Goal: Task Accomplishment & Management: Use online tool/utility

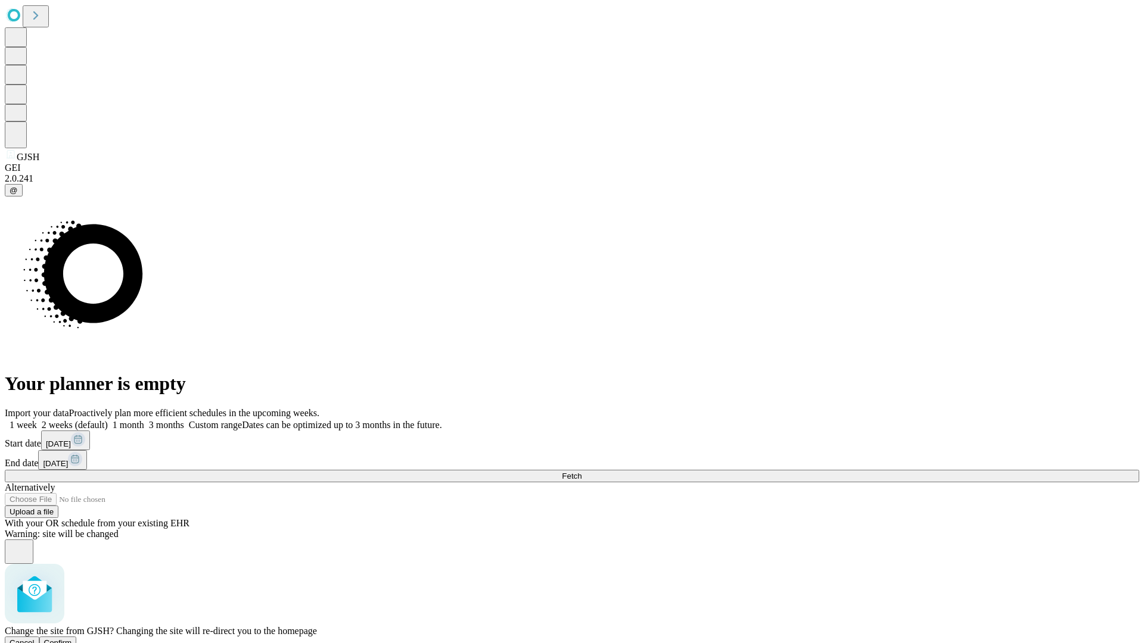
click at [72, 639] on span "Confirm" at bounding box center [58, 643] width 28 height 9
click at [144, 420] on label "1 month" at bounding box center [126, 425] width 36 height 10
click at [581, 472] on span "Fetch" at bounding box center [572, 476] width 20 height 9
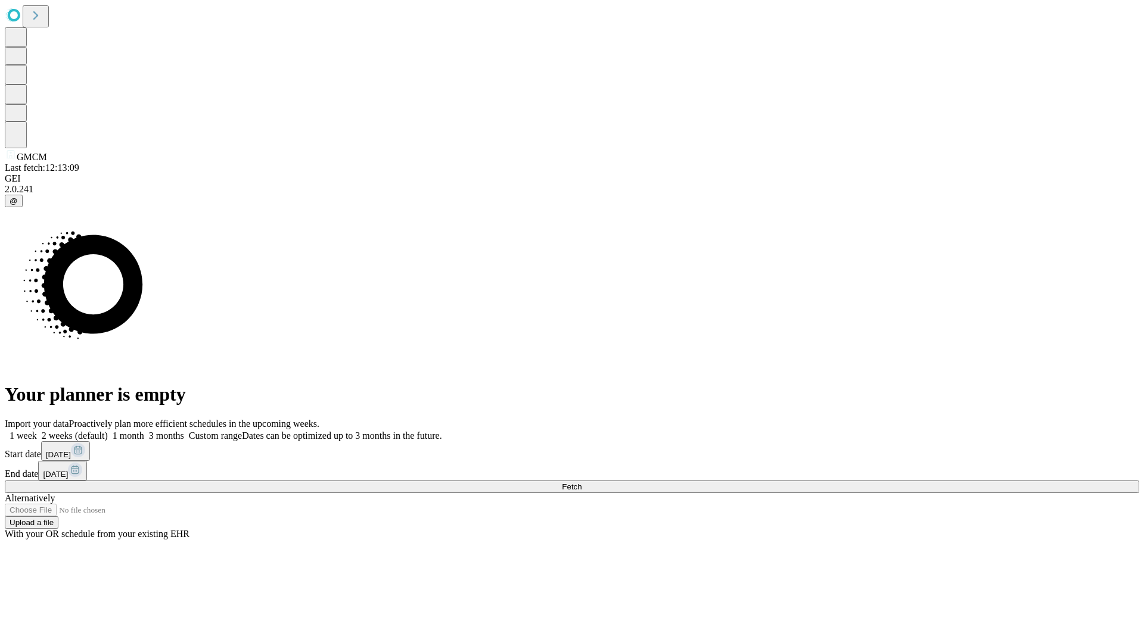
click at [144, 431] on label "1 month" at bounding box center [126, 436] width 36 height 10
click at [581, 483] on span "Fetch" at bounding box center [572, 487] width 20 height 9
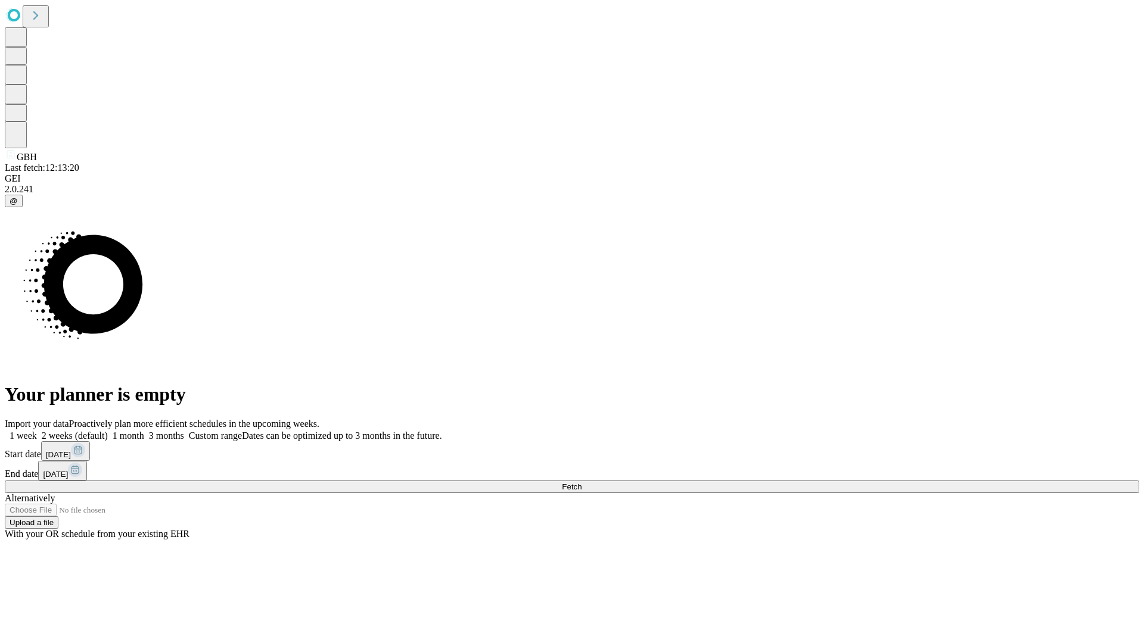
click at [144, 431] on label "1 month" at bounding box center [126, 436] width 36 height 10
click at [581, 483] on span "Fetch" at bounding box center [572, 487] width 20 height 9
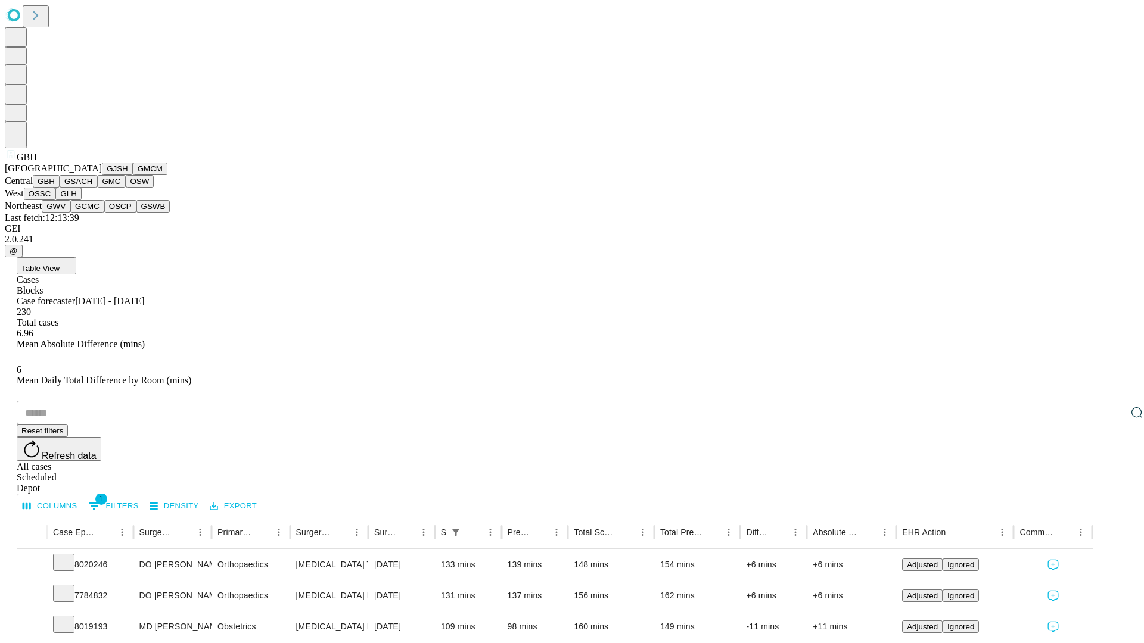
click at [92, 188] on button "GSACH" at bounding box center [79, 181] width 38 height 13
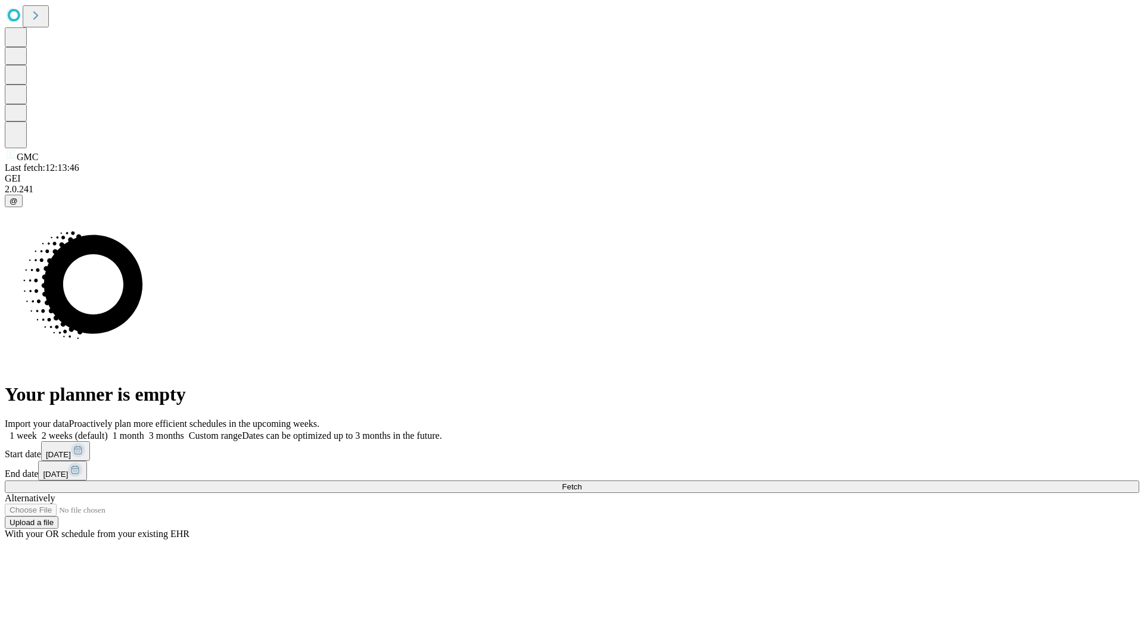
click at [144, 431] on label "1 month" at bounding box center [126, 436] width 36 height 10
click at [581, 483] on span "Fetch" at bounding box center [572, 487] width 20 height 9
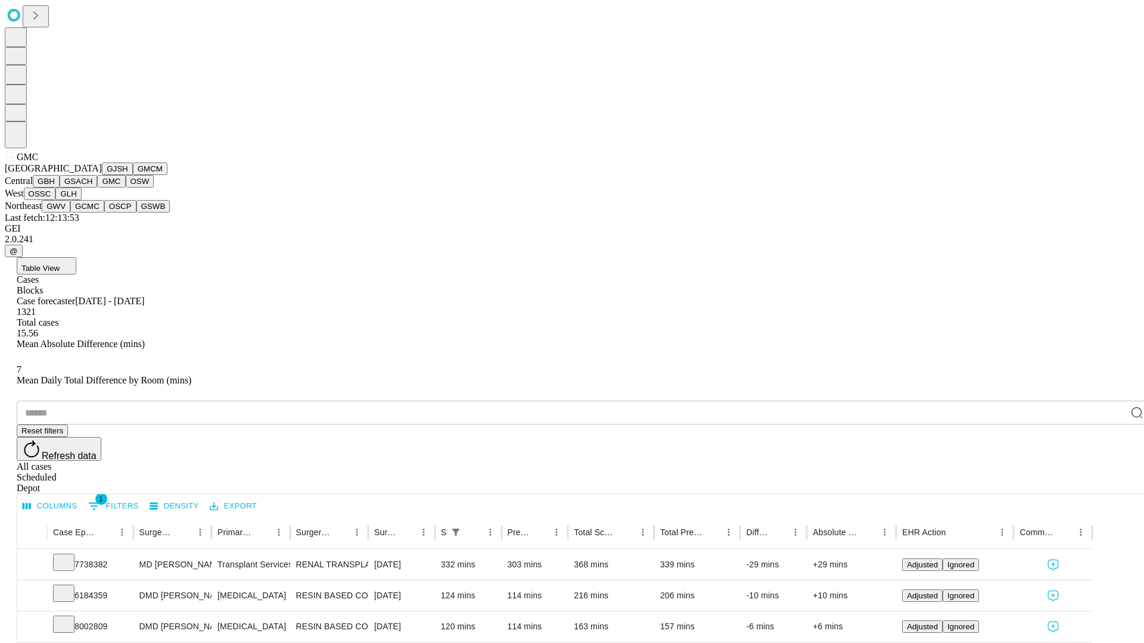
click at [126, 188] on button "OSW" at bounding box center [140, 181] width 29 height 13
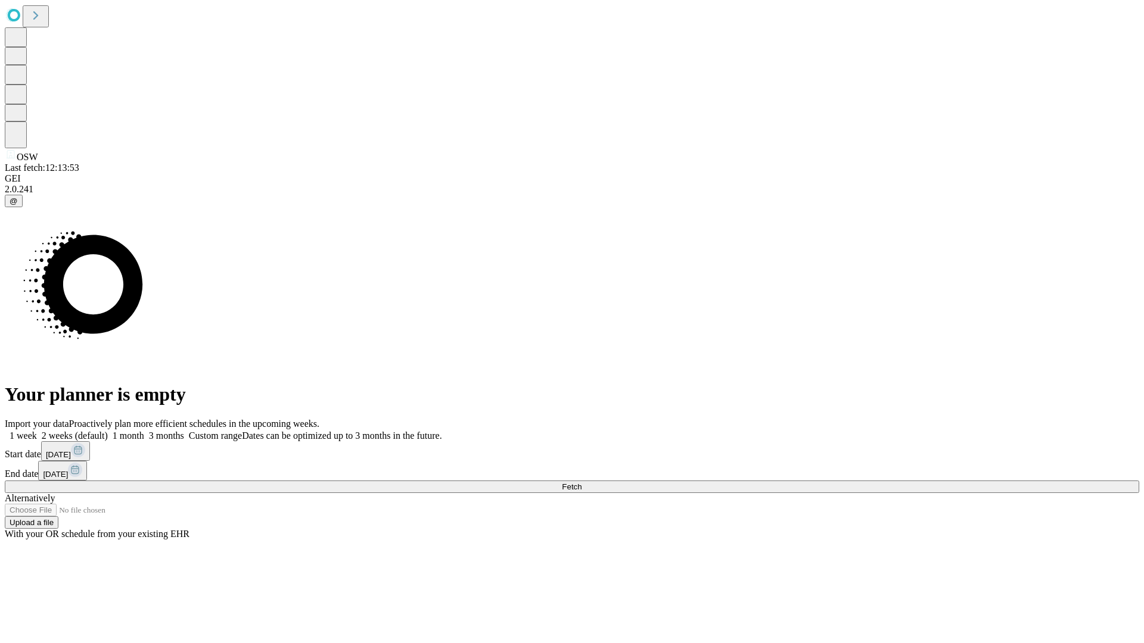
click at [144, 431] on label "1 month" at bounding box center [126, 436] width 36 height 10
click at [581, 483] on span "Fetch" at bounding box center [572, 487] width 20 height 9
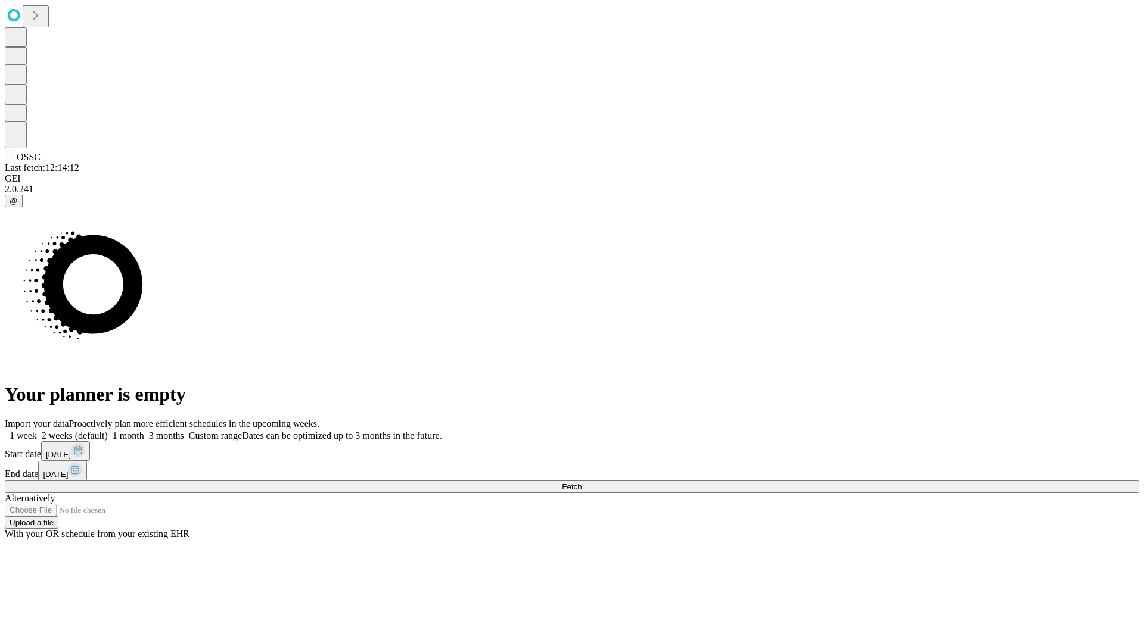
click at [144, 431] on label "1 month" at bounding box center [126, 436] width 36 height 10
click at [581, 483] on span "Fetch" at bounding box center [572, 487] width 20 height 9
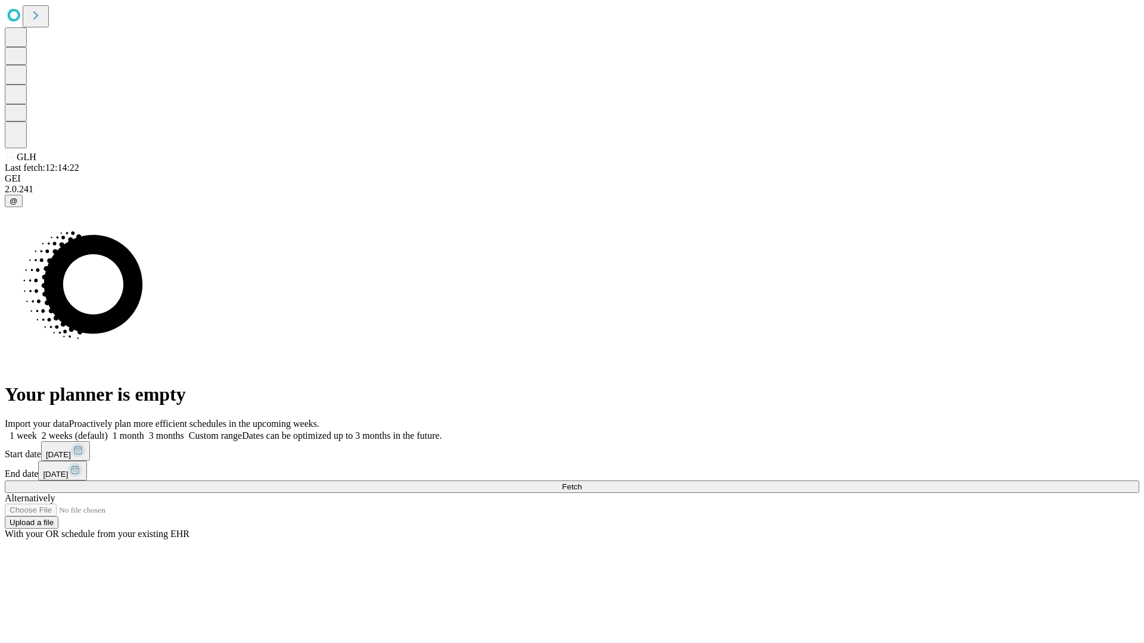
click at [144, 431] on label "1 month" at bounding box center [126, 436] width 36 height 10
click at [581, 483] on span "Fetch" at bounding box center [572, 487] width 20 height 9
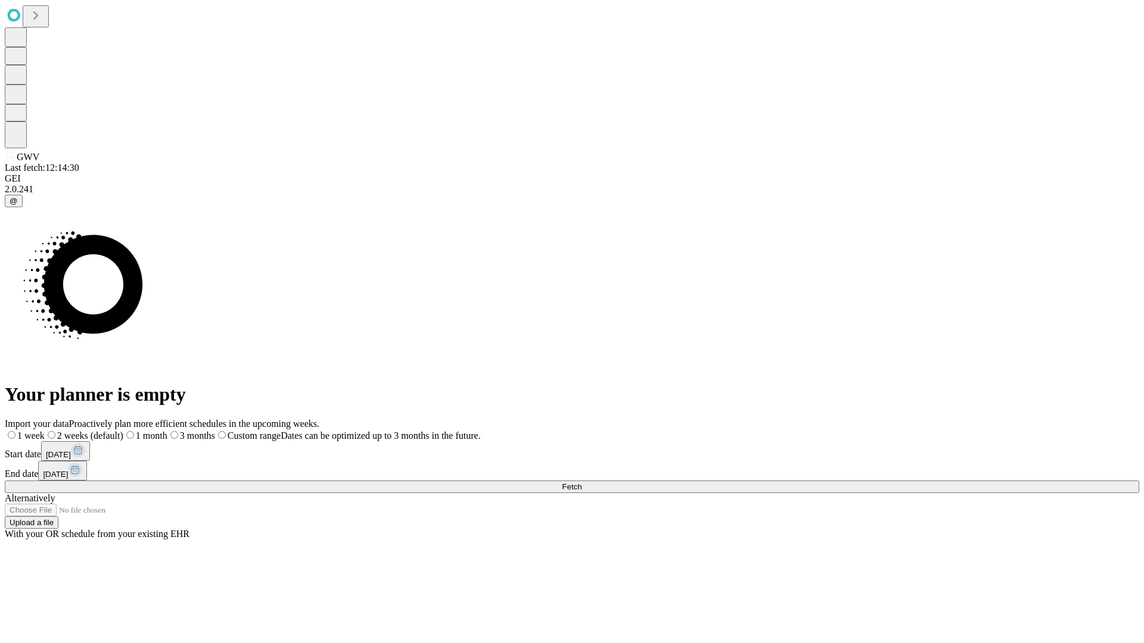
click at [167, 431] on label "1 month" at bounding box center [145, 436] width 44 height 10
click at [581, 483] on span "Fetch" at bounding box center [572, 487] width 20 height 9
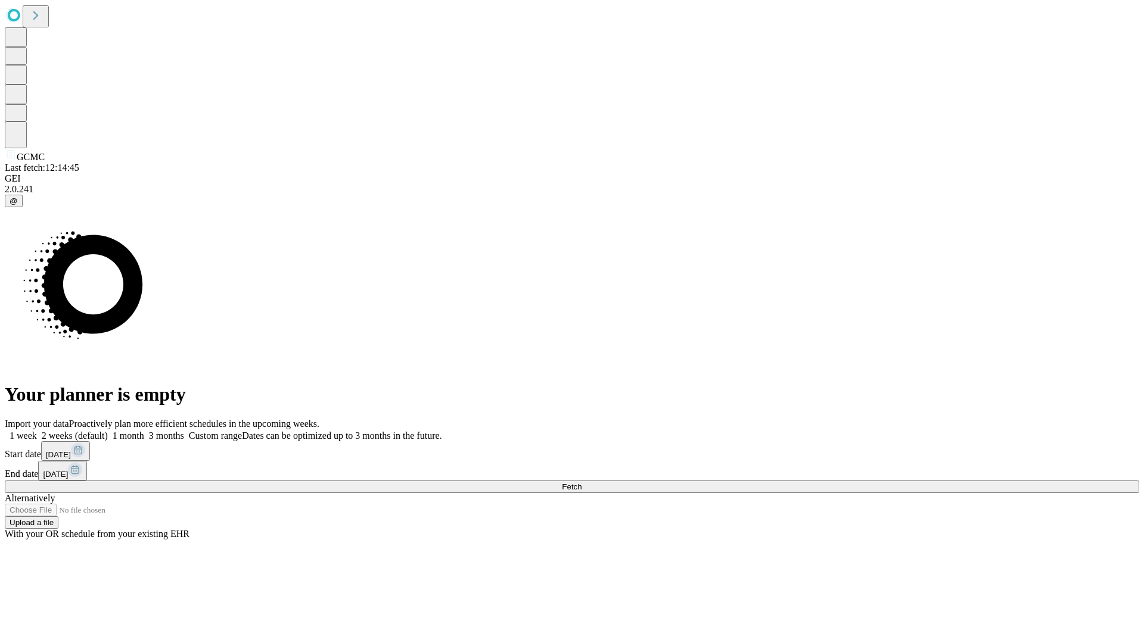
click at [144, 431] on label "1 month" at bounding box center [126, 436] width 36 height 10
click at [581, 483] on span "Fetch" at bounding box center [572, 487] width 20 height 9
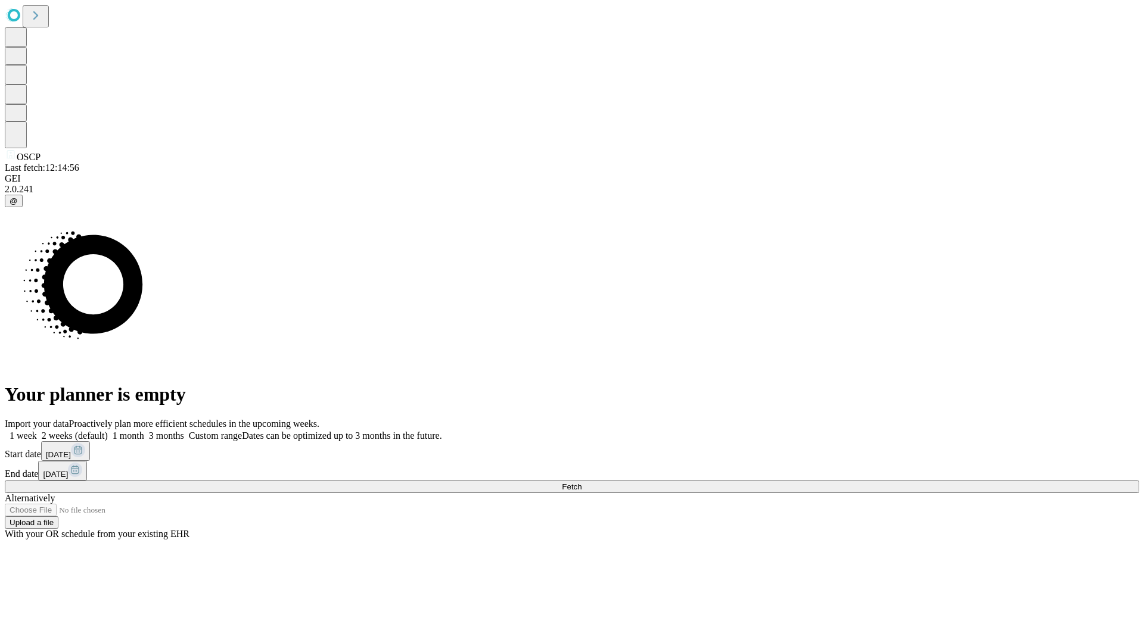
click at [581, 483] on span "Fetch" at bounding box center [572, 487] width 20 height 9
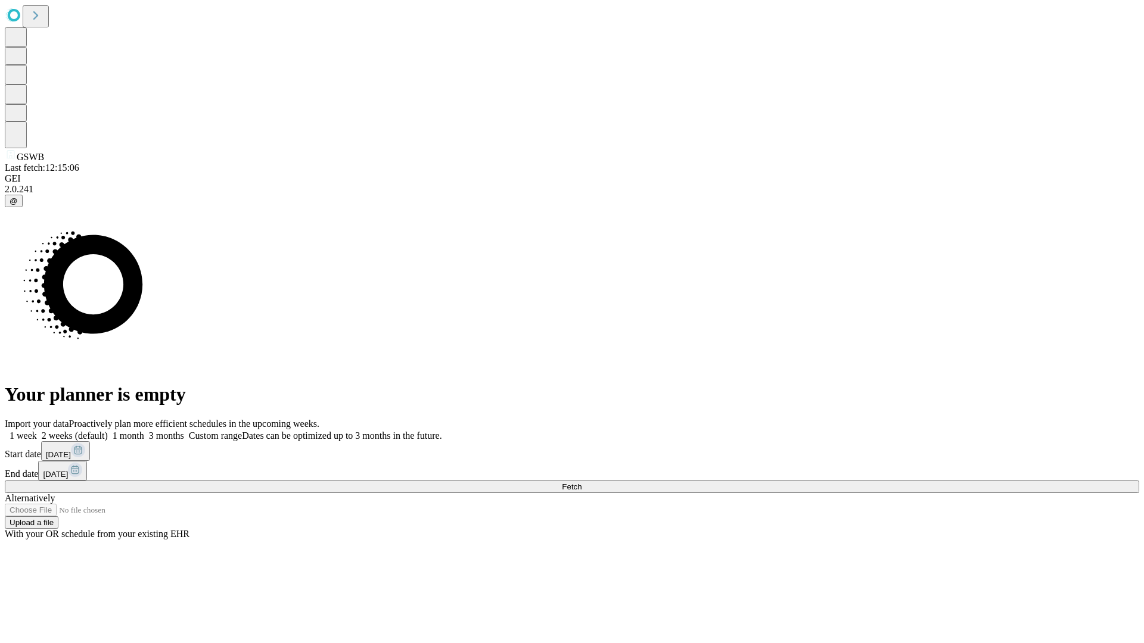
click at [581, 483] on span "Fetch" at bounding box center [572, 487] width 20 height 9
